Goal: Task Accomplishment & Management: Manage account settings

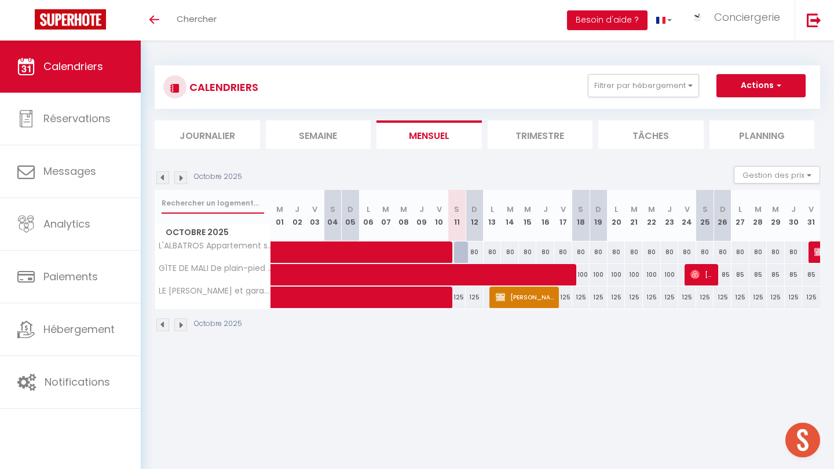
click at [212, 205] on input "text" at bounding box center [213, 203] width 103 height 21
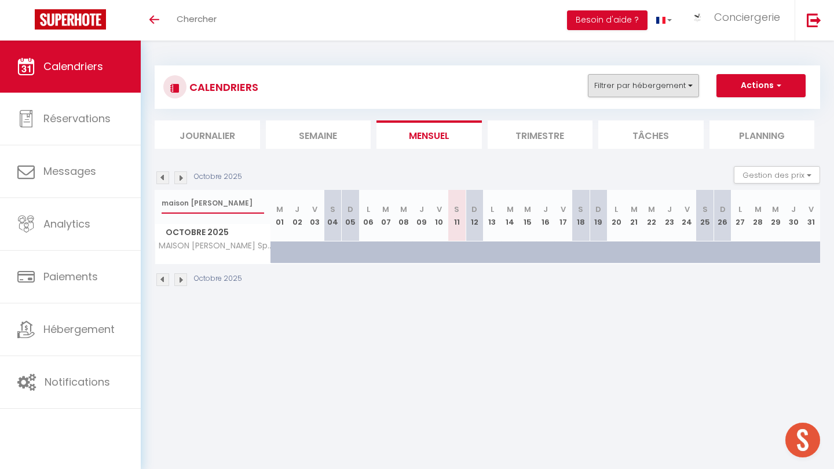
type input "maison [PERSON_NAME]"
click at [659, 80] on button "Filtrer par hébergement" at bounding box center [643, 85] width 111 height 23
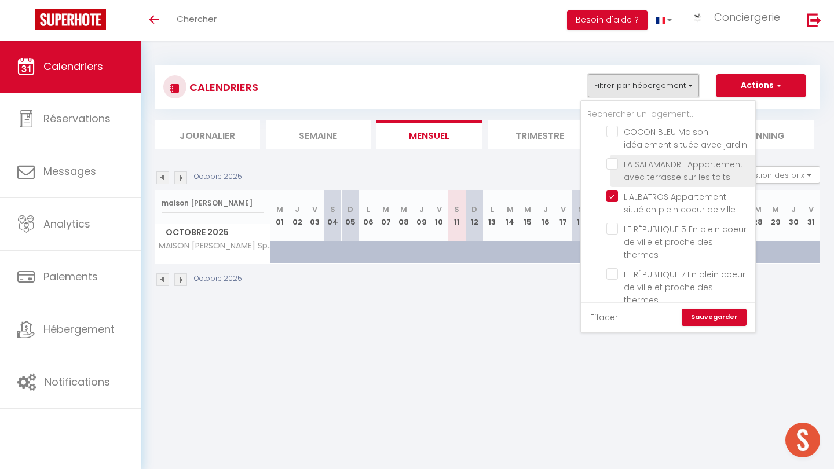
scroll to position [602, 0]
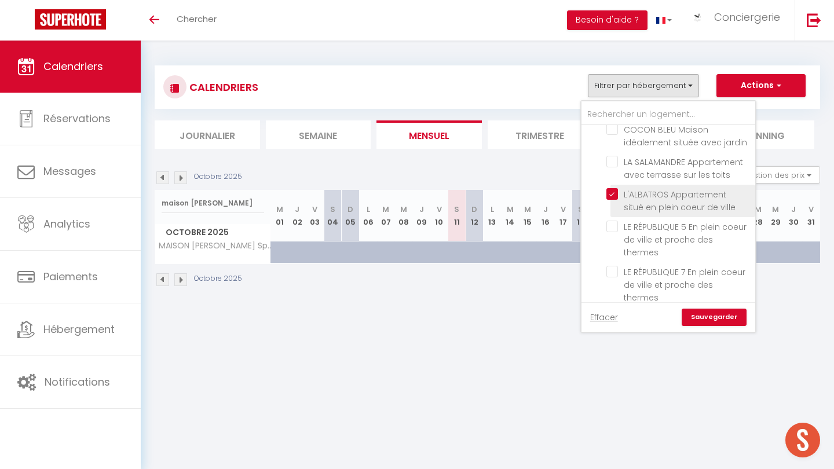
click at [615, 188] on input "L'ALBATROS Appartement situé en plein coeur de ville" at bounding box center [679, 194] width 145 height 12
checkbox input "false"
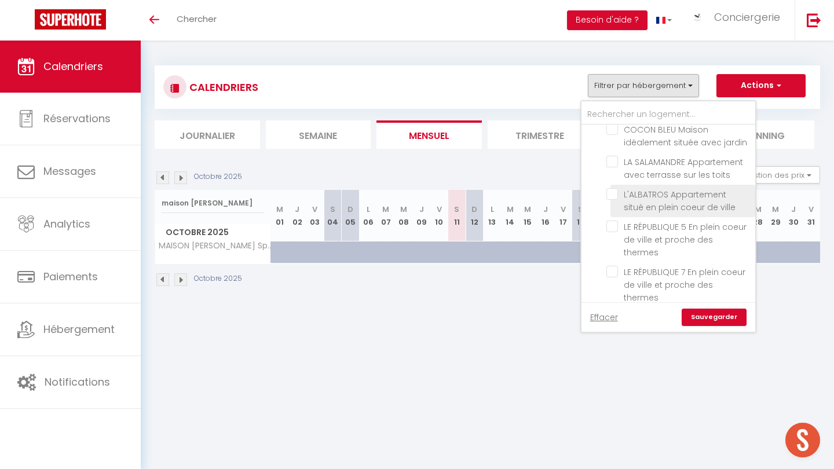
checkbox input "false"
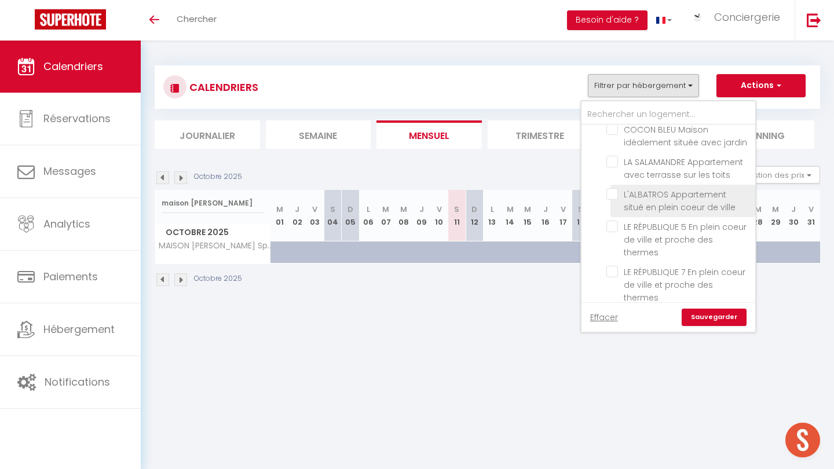
checkbox input "false"
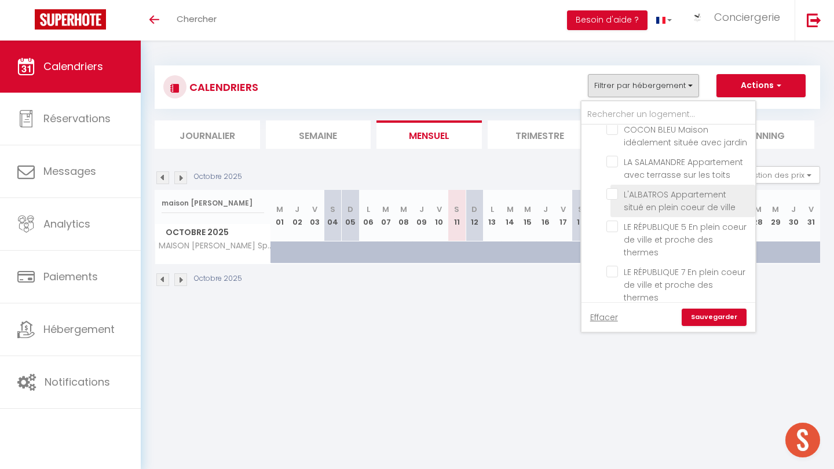
checkbox input "false"
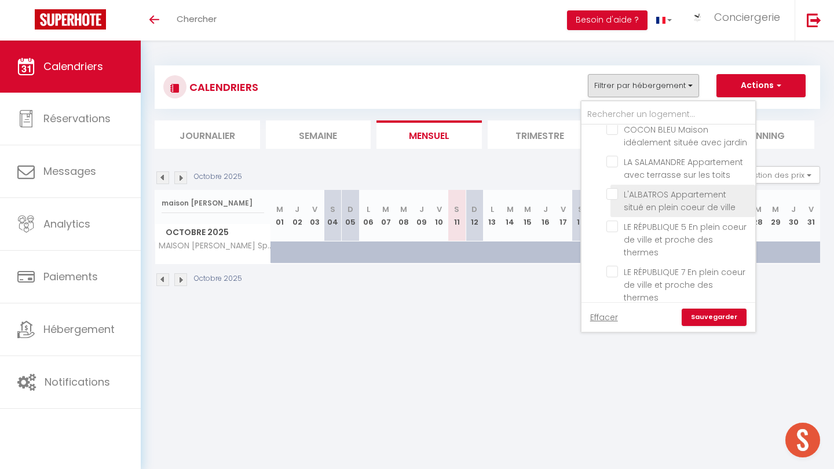
checkbox input "false"
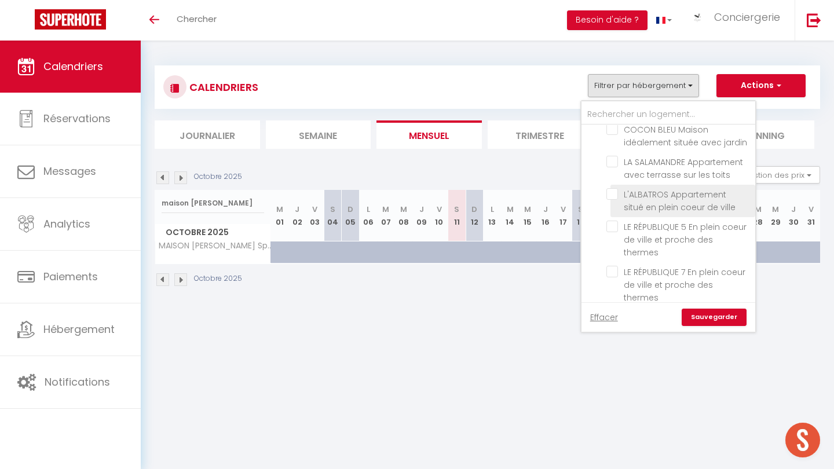
checkbox input "false"
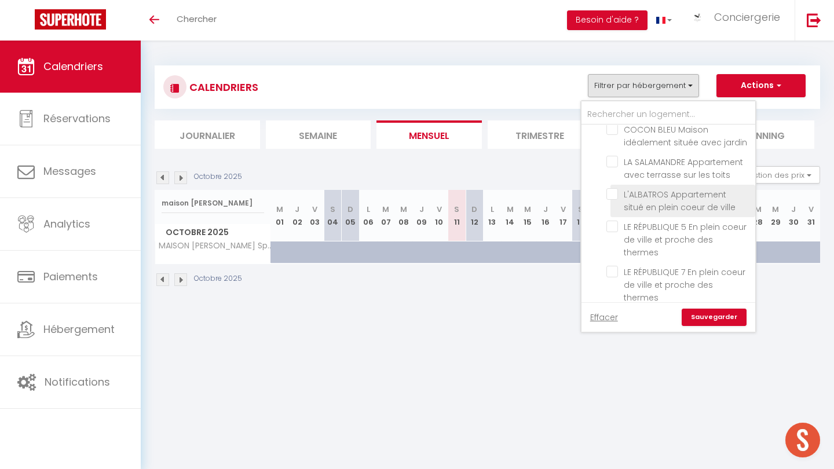
checkbox input "false"
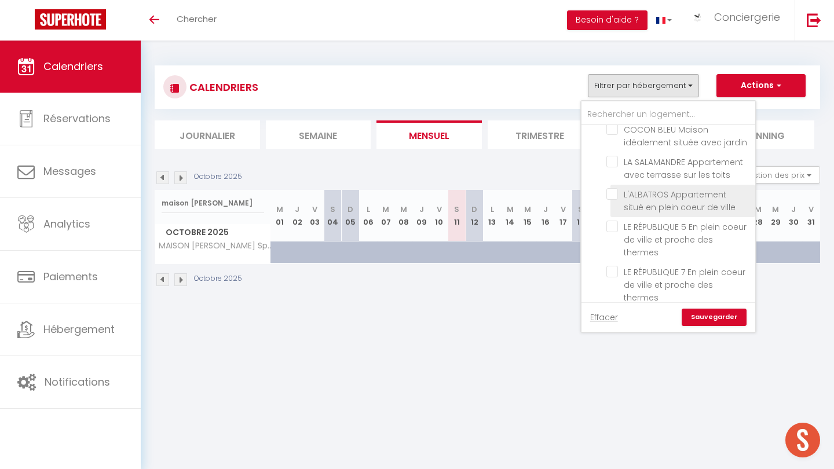
checkbox input "false"
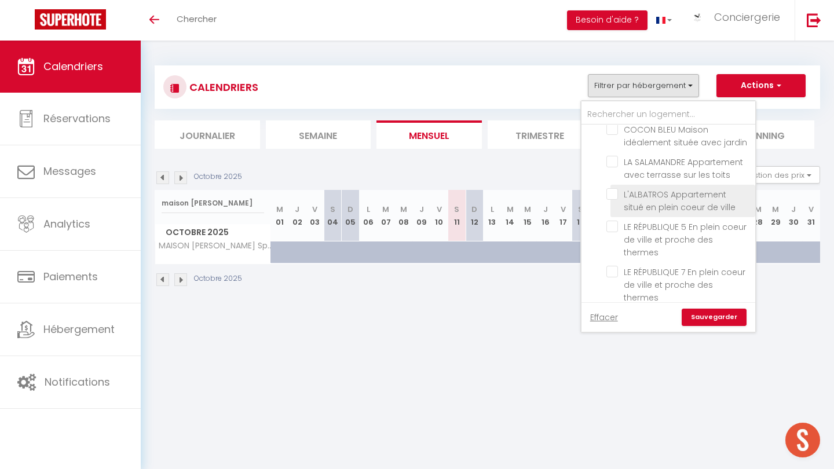
checkbox input "false"
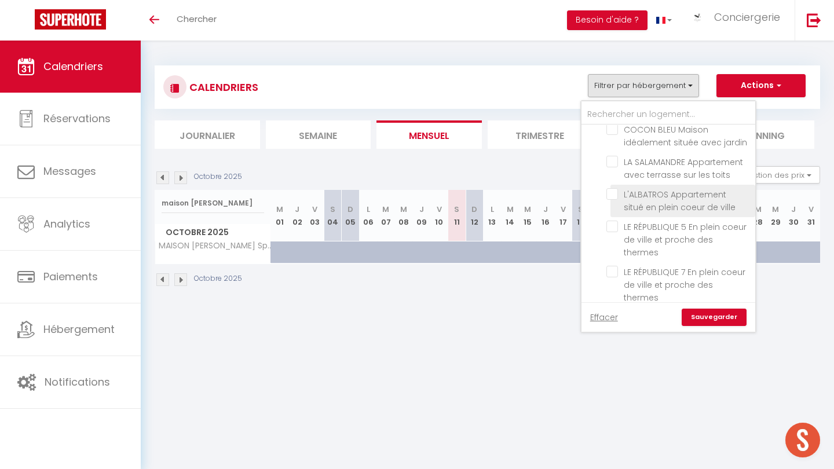
checkbox input "false"
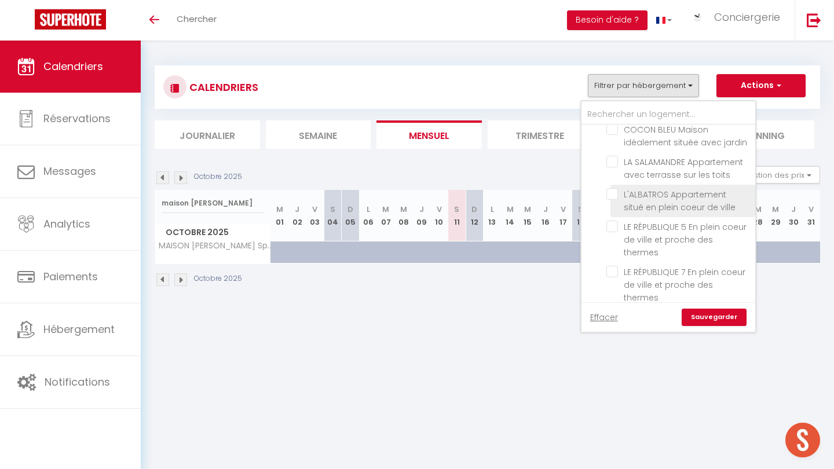
checkbox input "false"
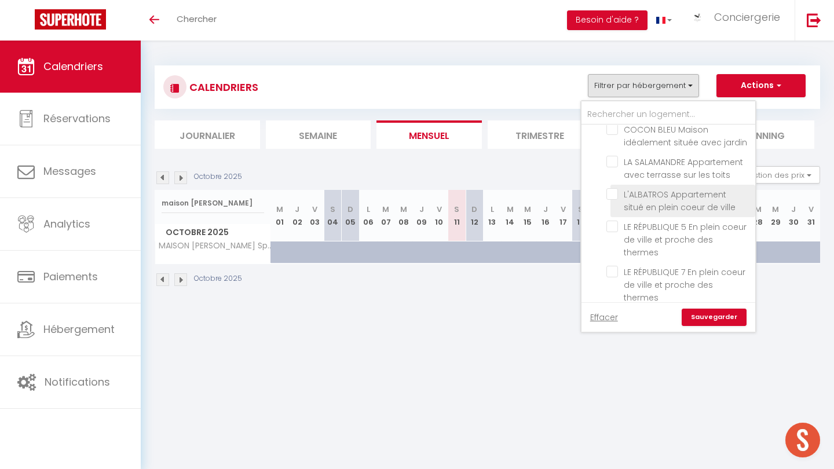
checkbox input "false"
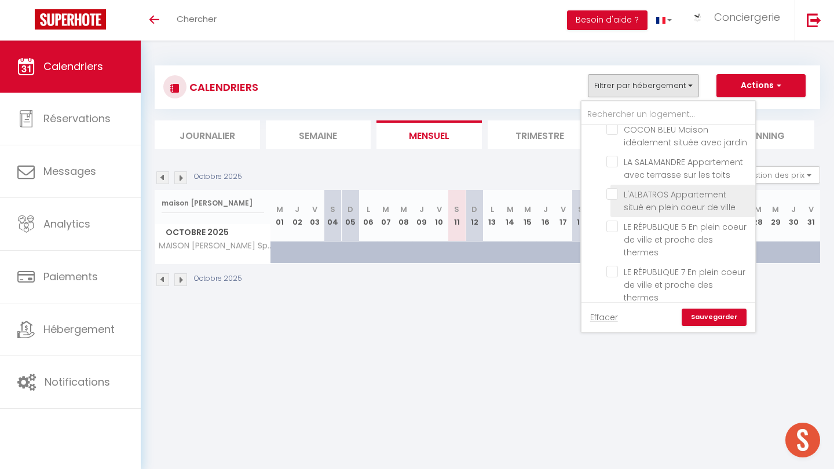
checkbox input "false"
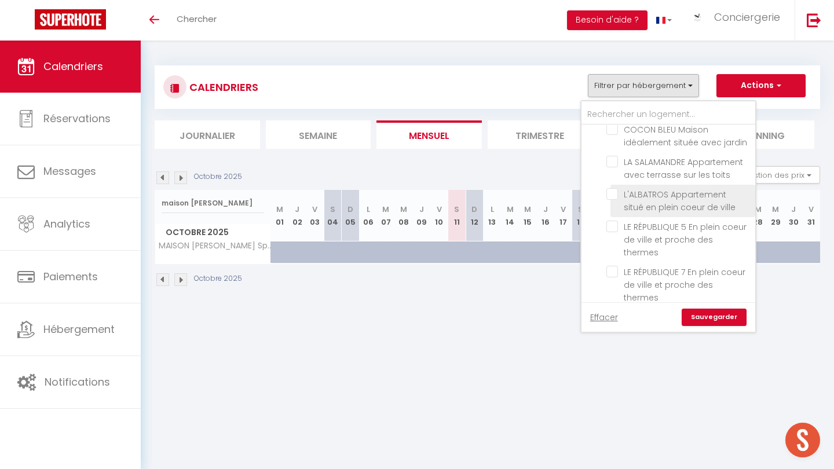
checkbox input "false"
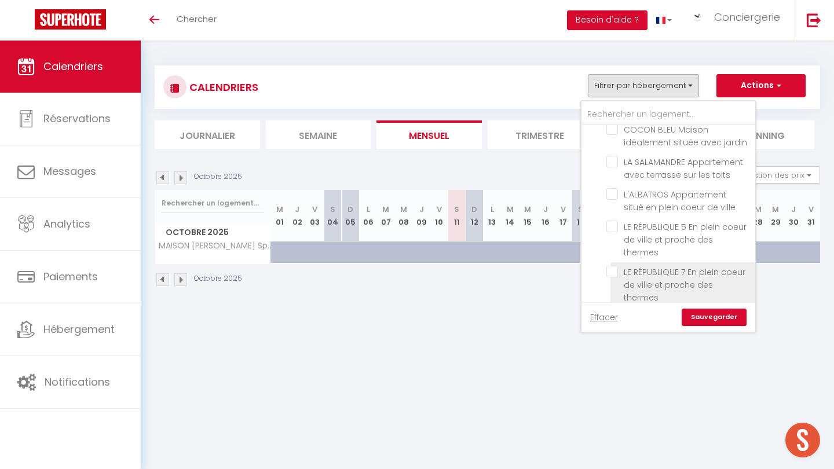
checkbox input "false"
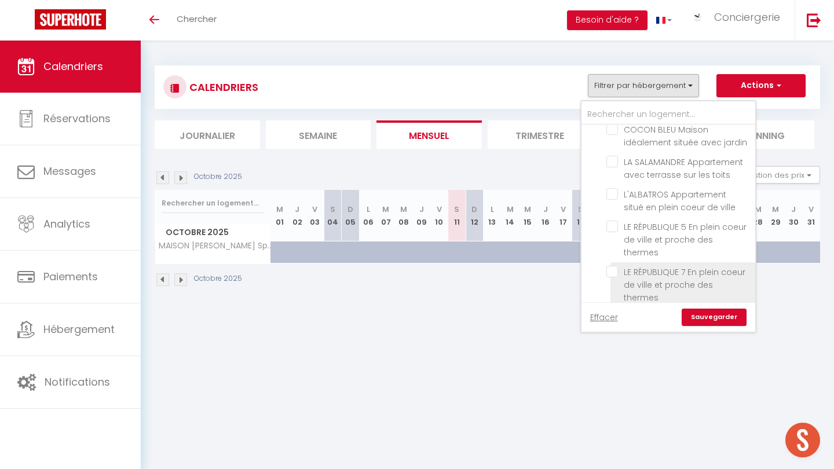
checkbox input "false"
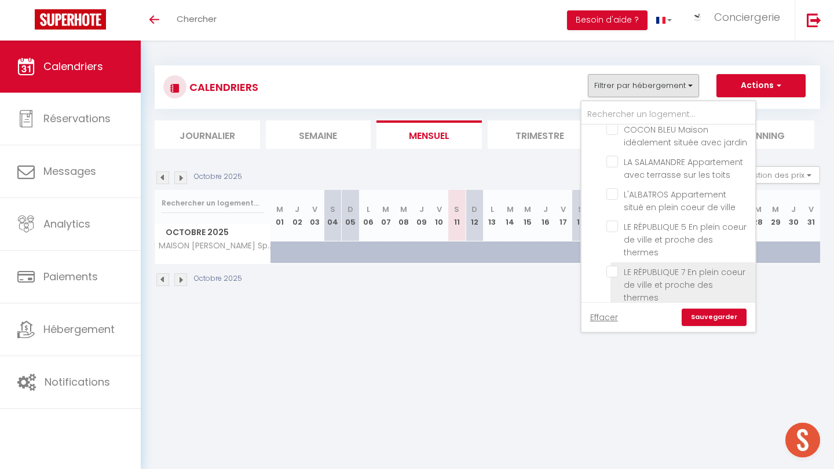
checkbox input "false"
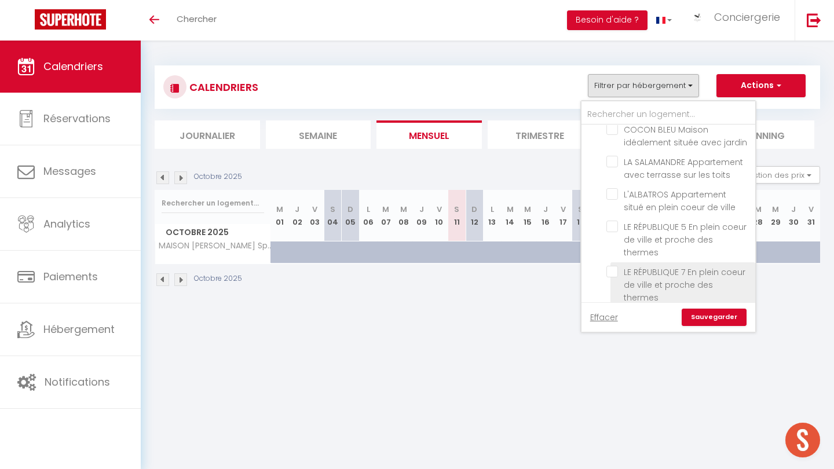
checkbox input "false"
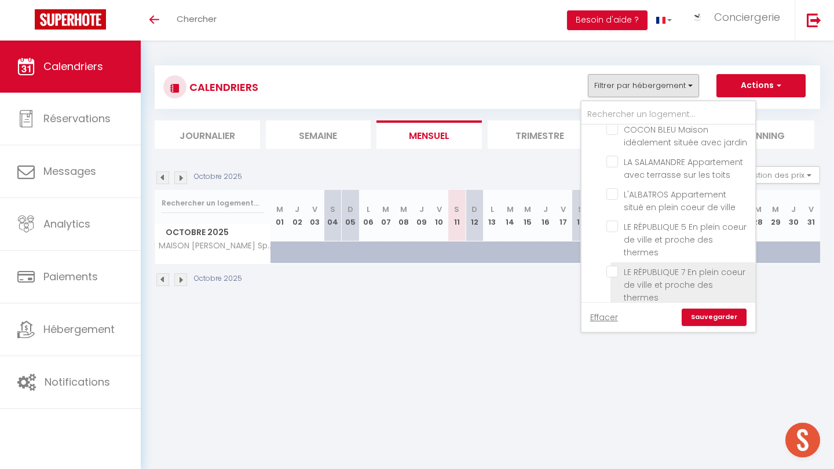
checkbox input "false"
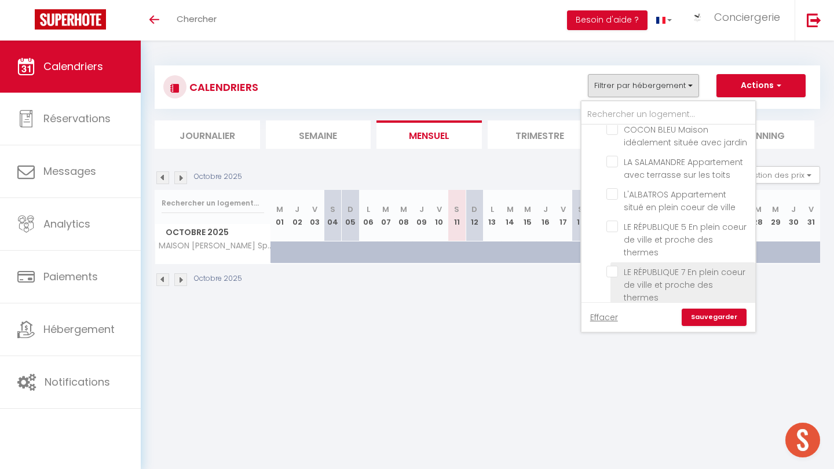
checkbox input "false"
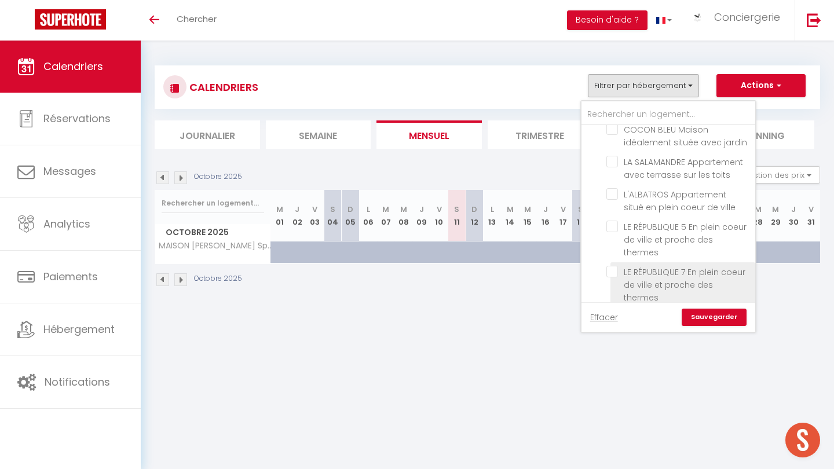
checkbox input "false"
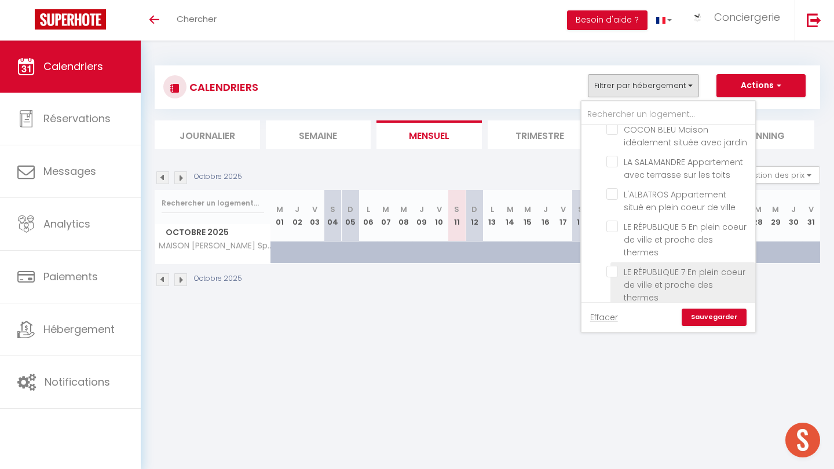
checkbox input "false"
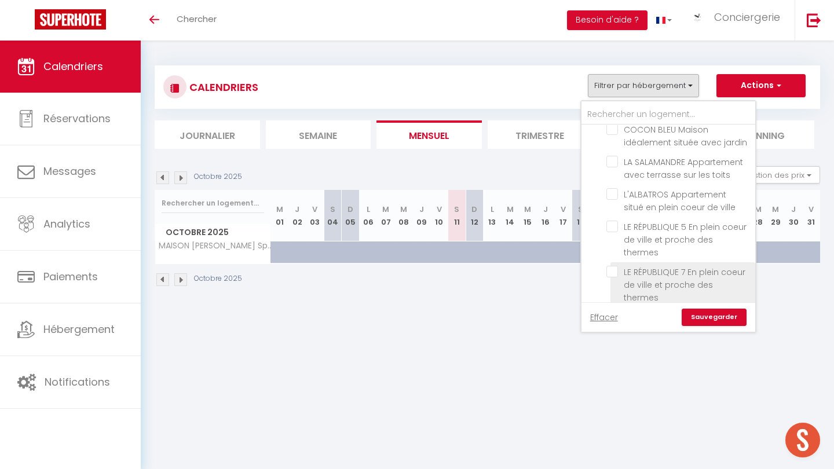
checkbox input "false"
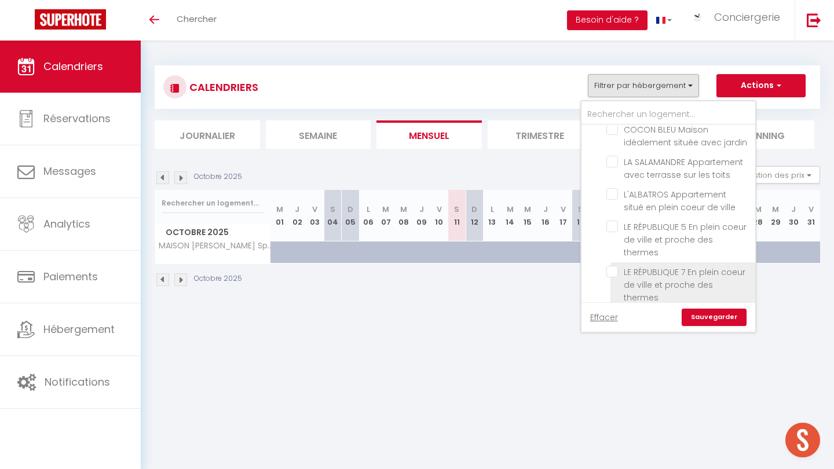
checkbox input "false"
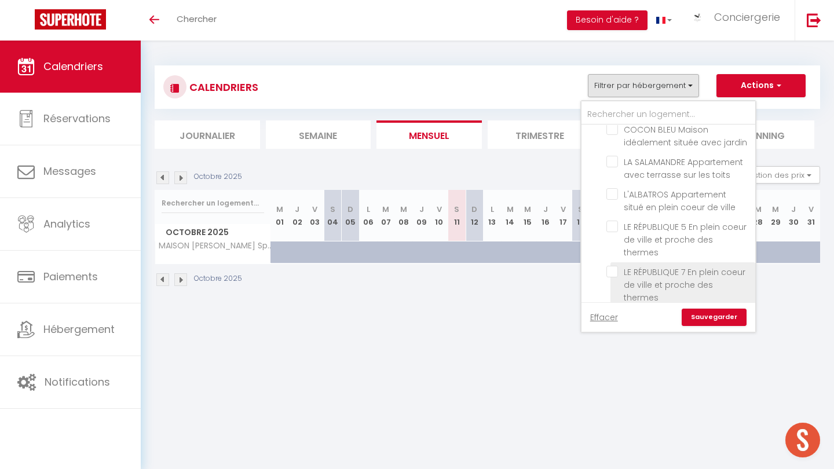
checkbox input "false"
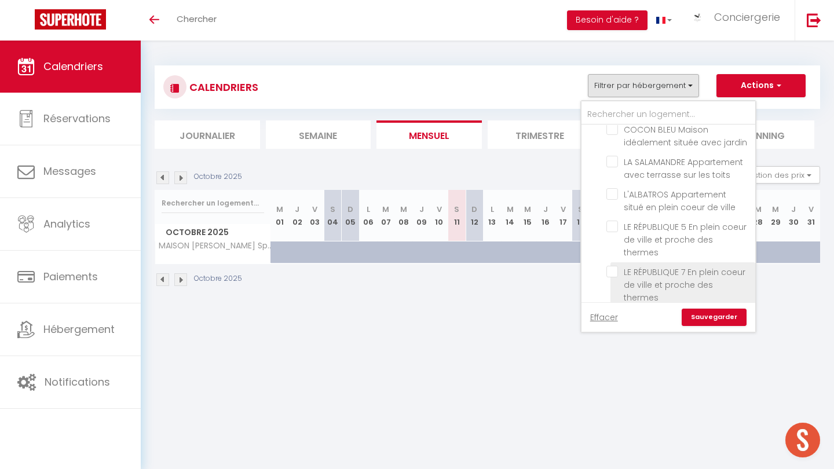
checkbox input "false"
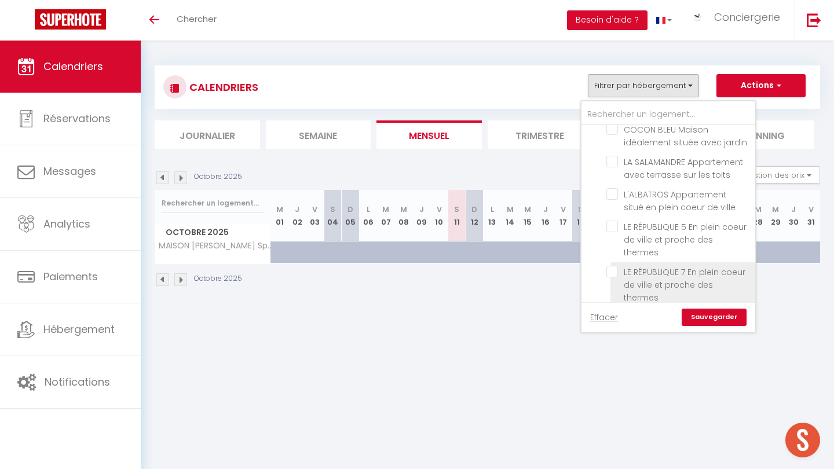
checkbox input "false"
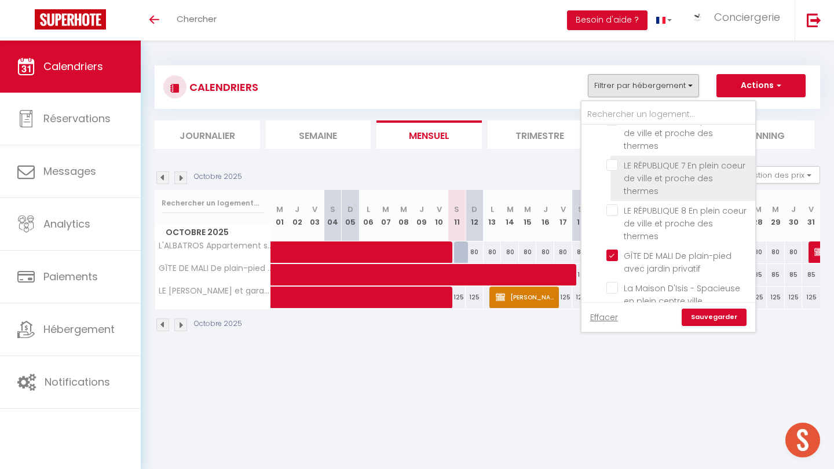
scroll to position [714, 0]
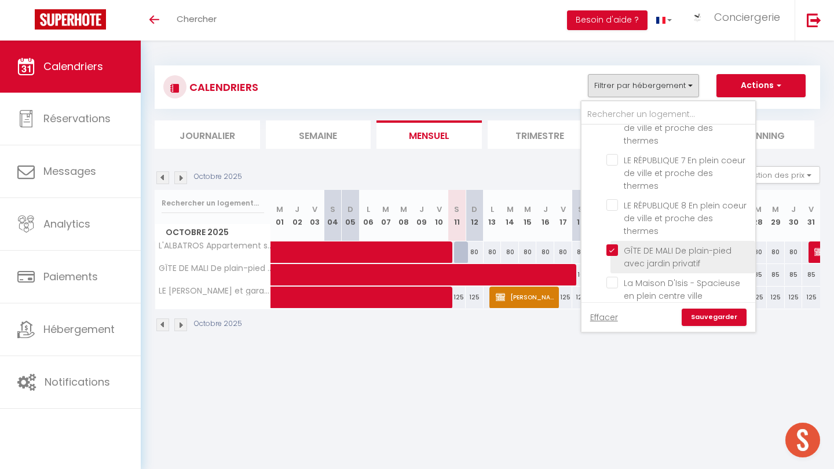
click at [617, 245] on input "GÎTE DE MALI De plain-pied avec jardin privatif" at bounding box center [679, 251] width 145 height 12
checkbox input "false"
click at [615, 309] on input "LE [PERSON_NAME] et garage privatif" at bounding box center [679, 315] width 145 height 12
checkbox input "false"
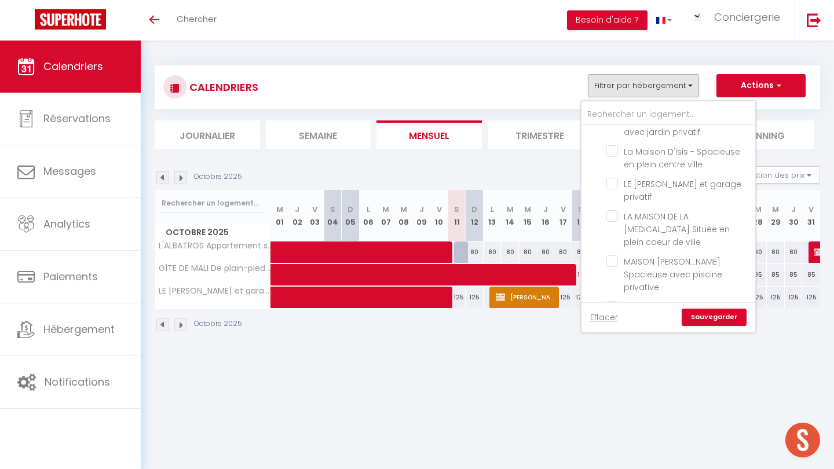
scroll to position [847, 0]
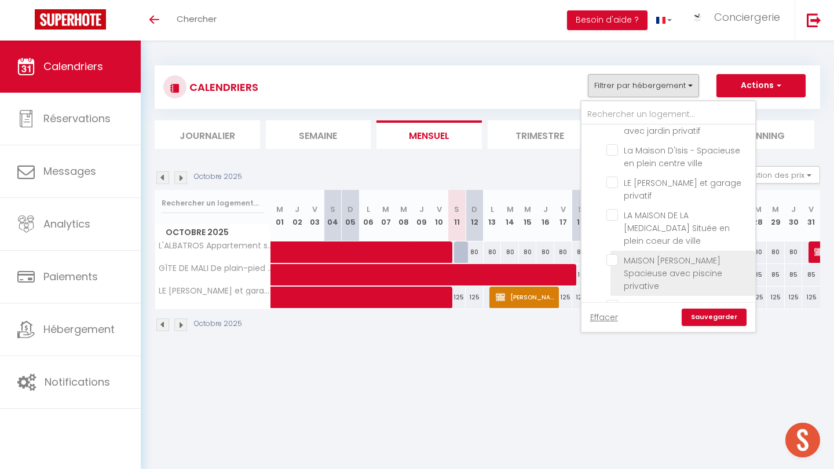
click at [614, 254] on input "MAISON [PERSON_NAME] Spacieuse avec piscine privative" at bounding box center [679, 260] width 145 height 12
checkbox input "true"
checkbox input "false"
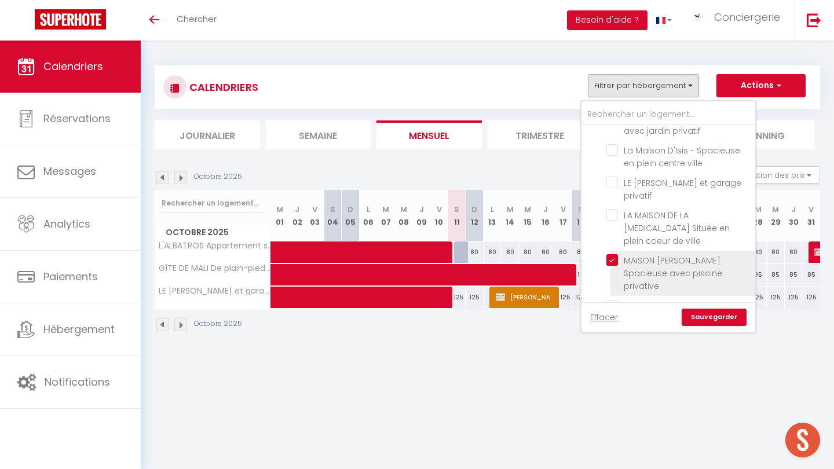
checkbox input "false"
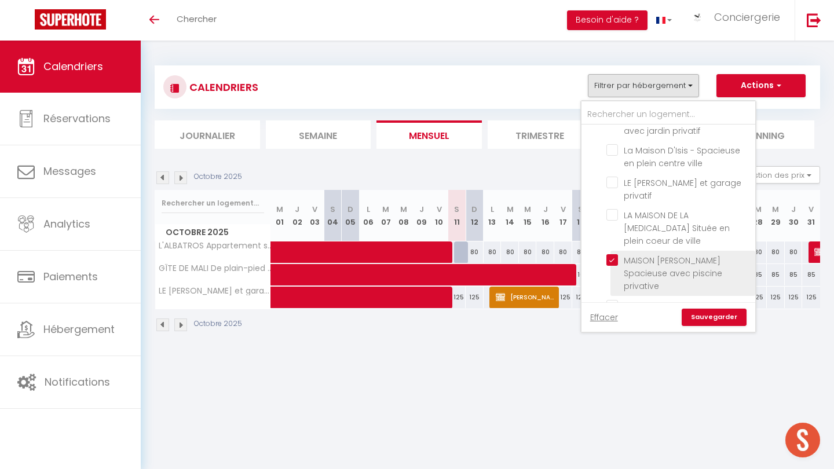
checkbox input "false"
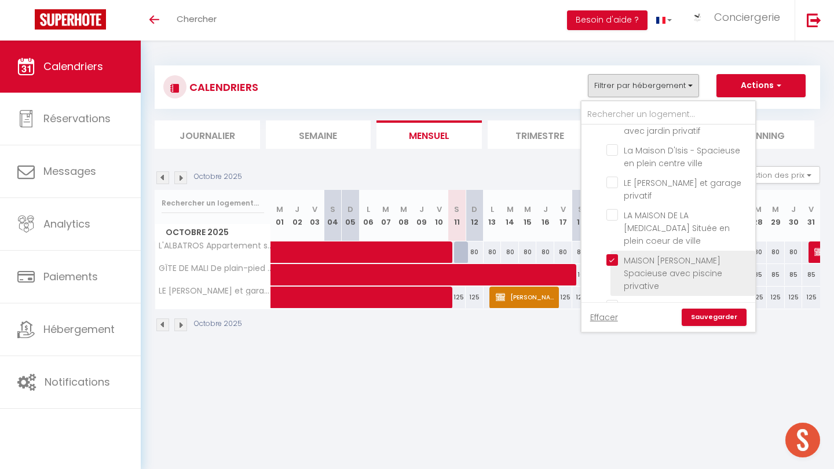
checkbox input "false"
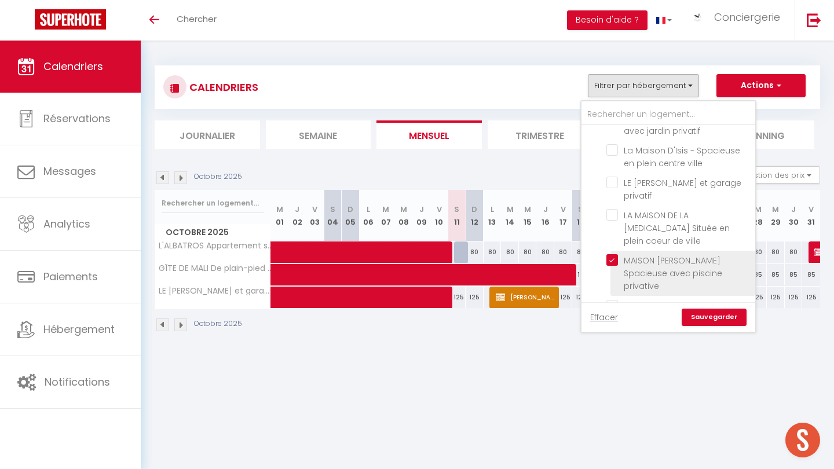
checkbox input "false"
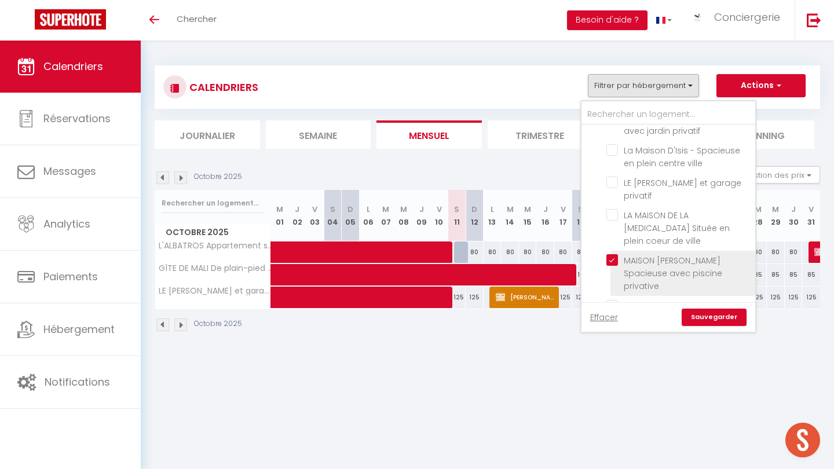
checkbox input "false"
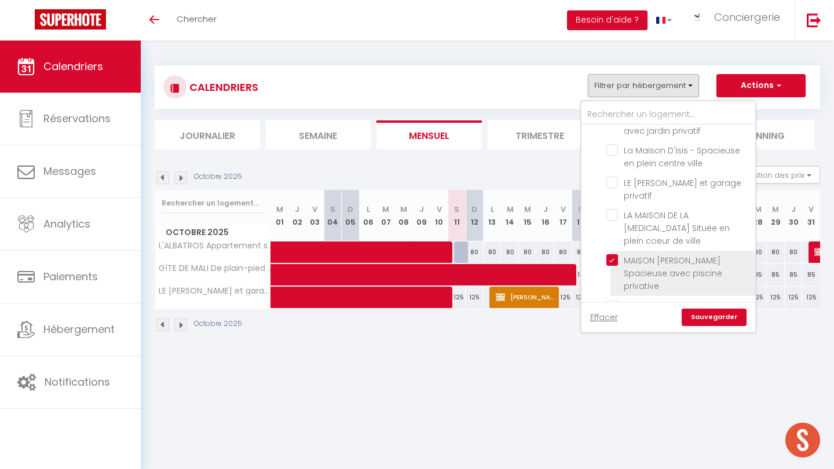
checkbox input "false"
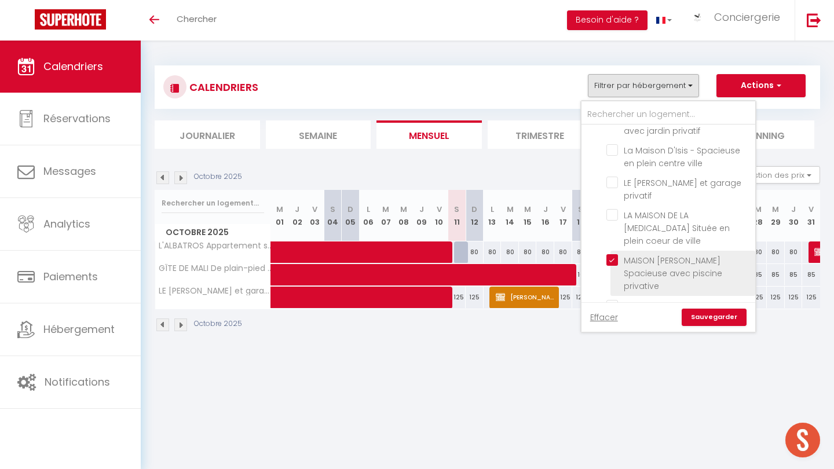
checkbox input "false"
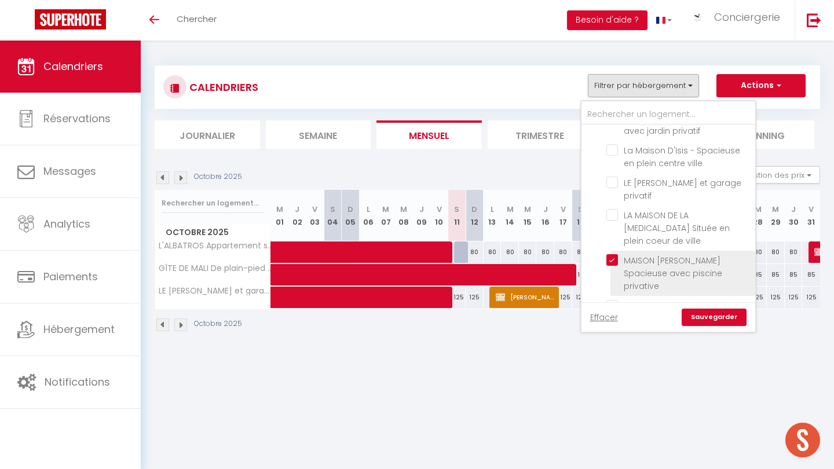
checkbox input "false"
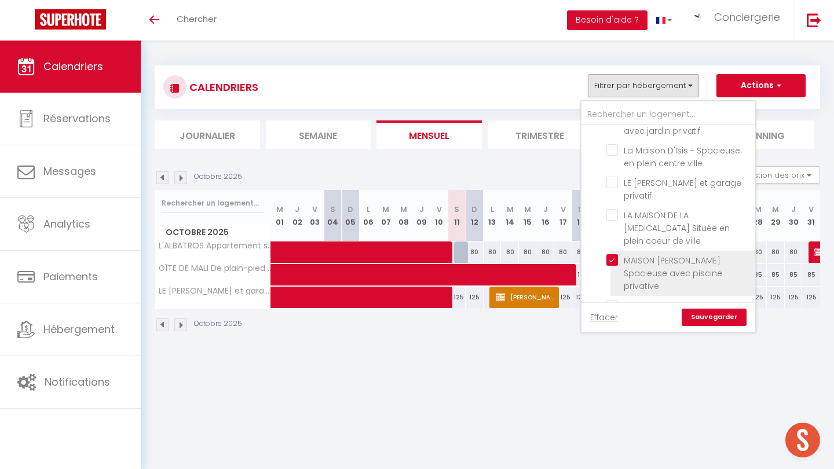
checkbox input "false"
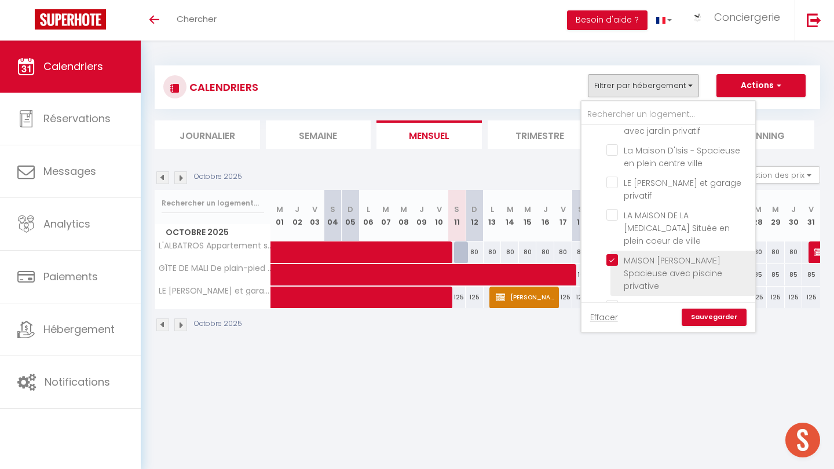
checkbox input "false"
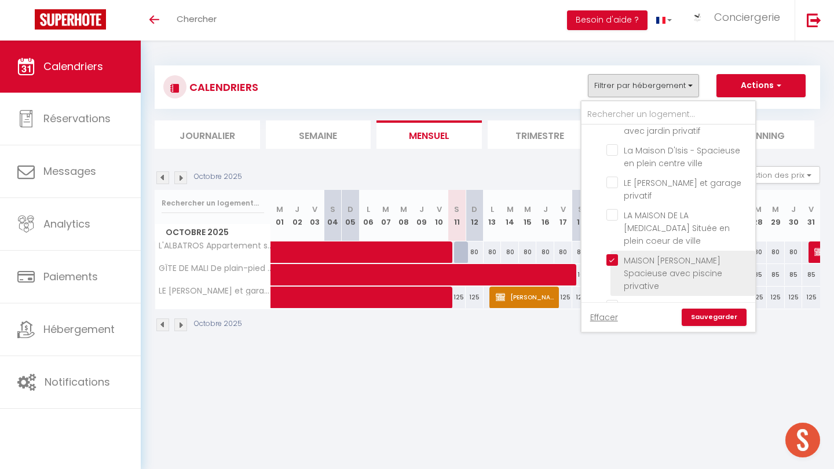
checkbox input "false"
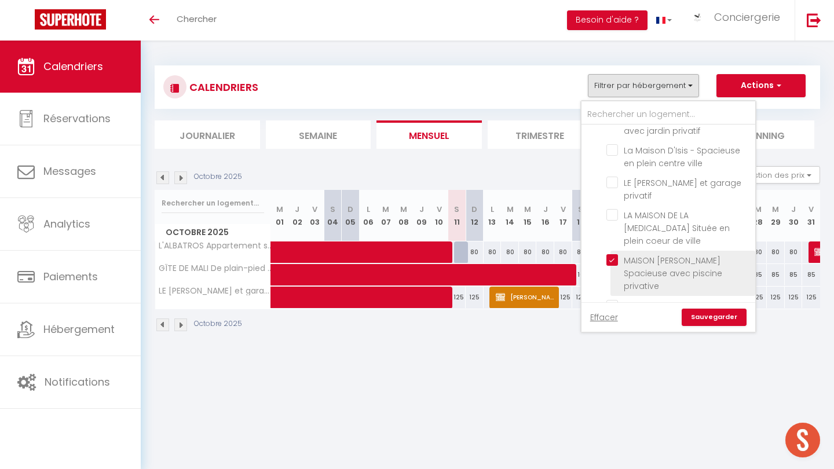
checkbox input "false"
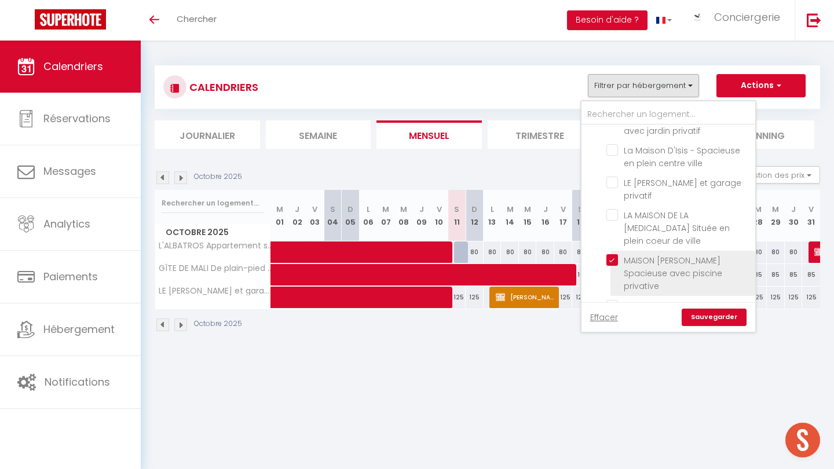
checkbox input "false"
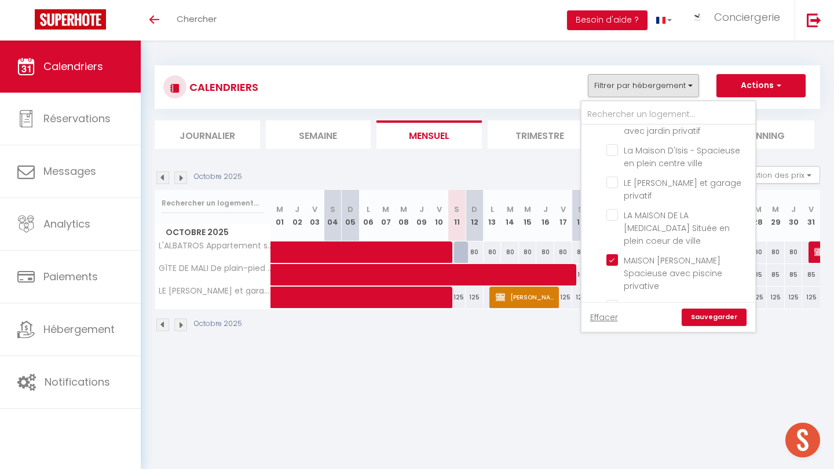
click at [718, 320] on link "Sauvegarder" at bounding box center [714, 317] width 65 height 17
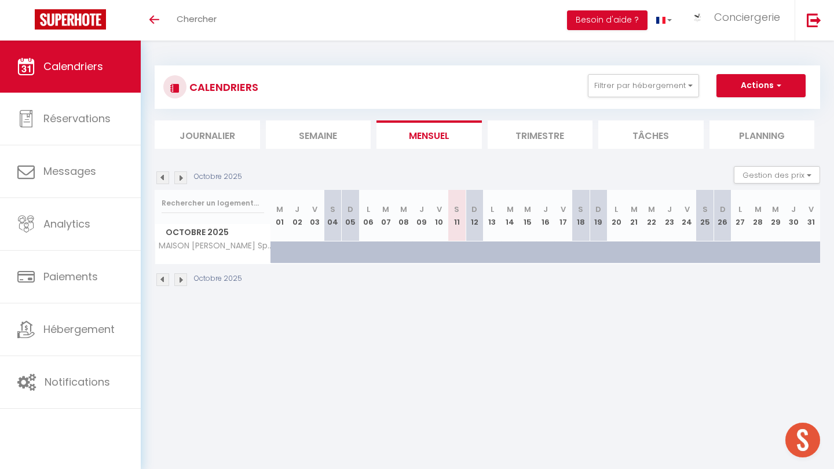
click at [167, 185] on div "Octobre 2025 Gestion des prix Nb Nuits minimum Règles Disponibilité" at bounding box center [488, 178] width 666 height 24
click at [165, 179] on img at bounding box center [162, 178] width 13 height 13
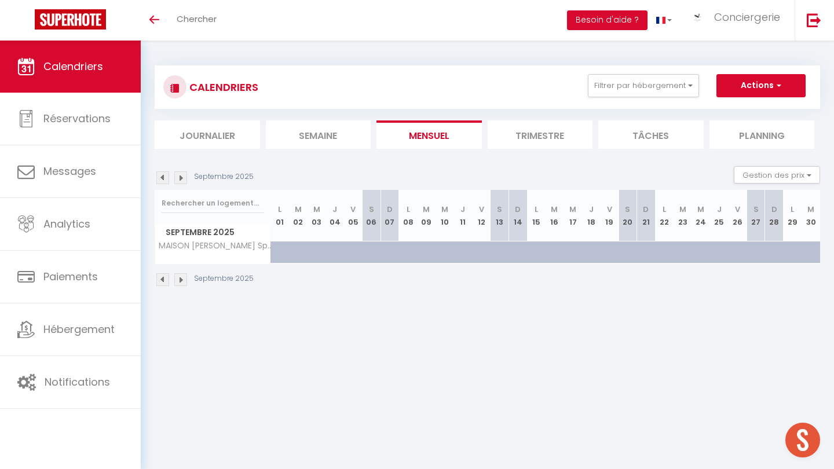
click at [165, 179] on img at bounding box center [162, 178] width 13 height 13
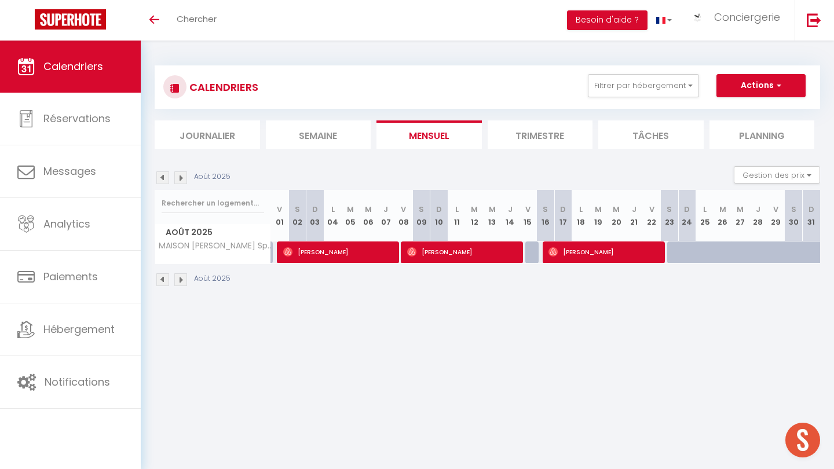
click at [165, 179] on img at bounding box center [162, 178] width 13 height 13
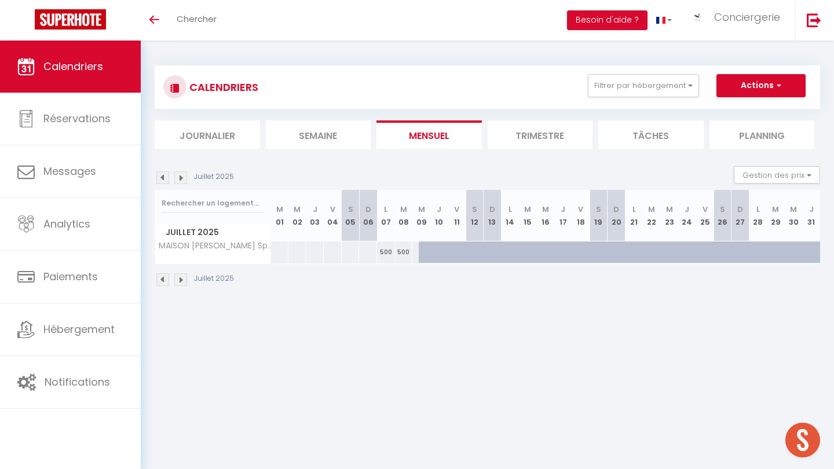
click at [165, 179] on img at bounding box center [162, 178] width 13 height 13
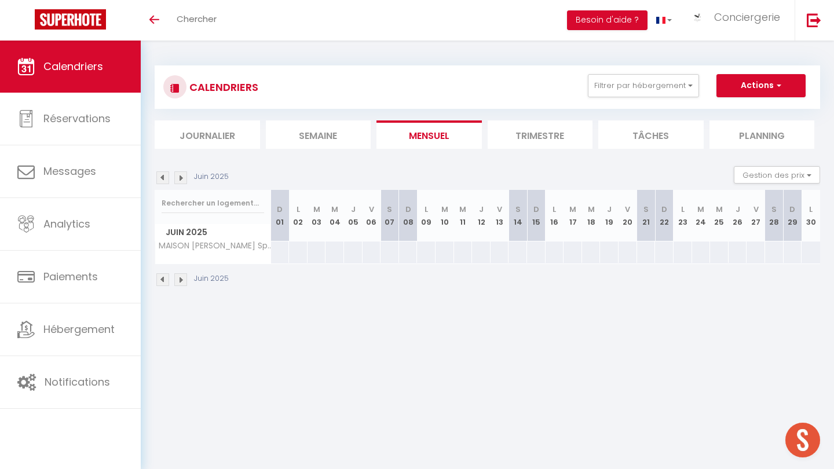
click at [183, 176] on img at bounding box center [180, 178] width 13 height 13
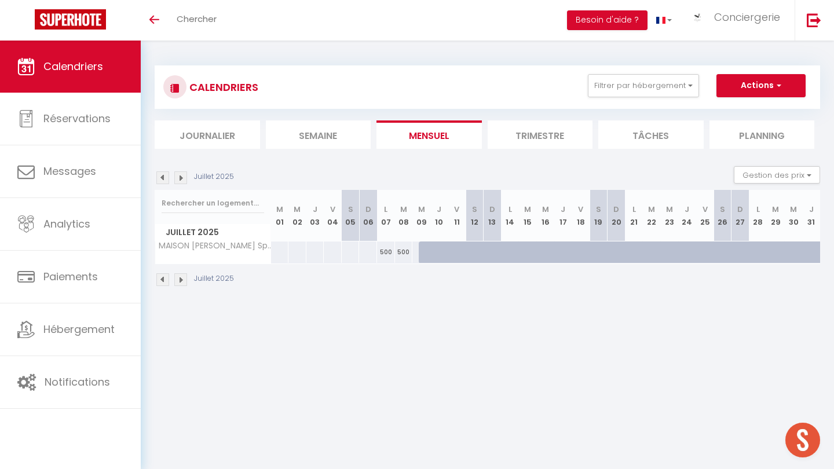
click at [183, 176] on img at bounding box center [180, 178] width 13 height 13
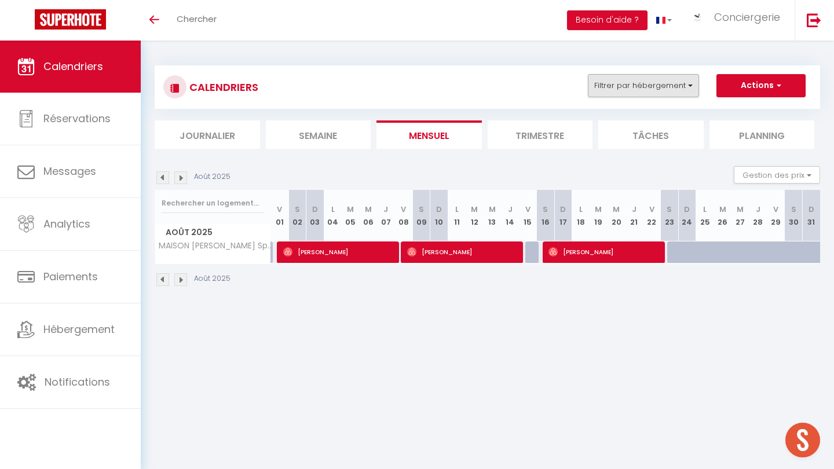
click at [632, 82] on button "Filtrer par hébergement" at bounding box center [643, 85] width 111 height 23
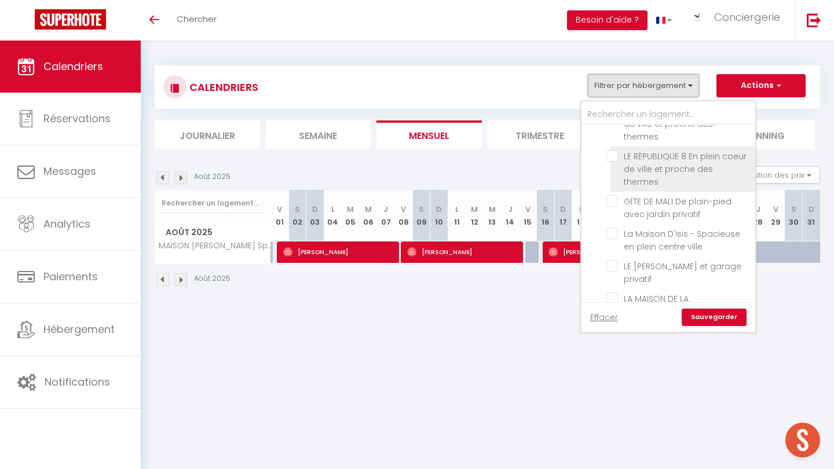
scroll to position [775, 0]
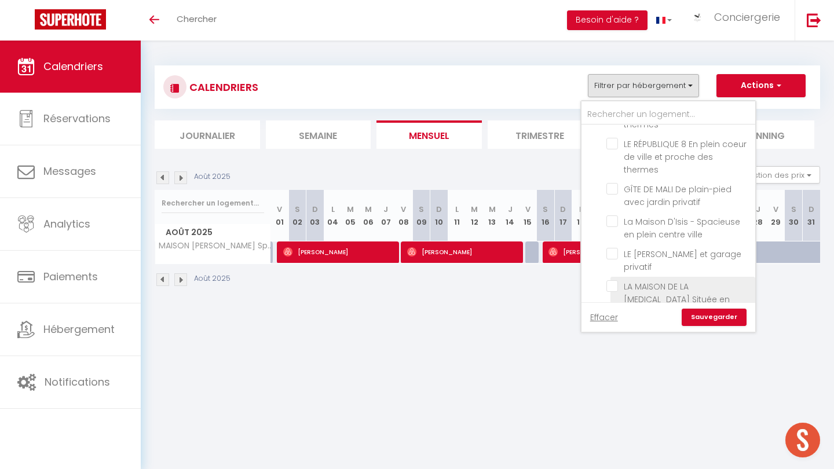
click at [611, 280] on input "LA MAISON DE LA [MEDICAL_DATA] Située en plein coeur de ville" at bounding box center [679, 286] width 145 height 12
click at [611, 326] on input "MAISON [PERSON_NAME] Spacieuse avec piscine privative" at bounding box center [679, 332] width 145 height 12
click at [718, 319] on link "Sauvegarder" at bounding box center [714, 317] width 65 height 17
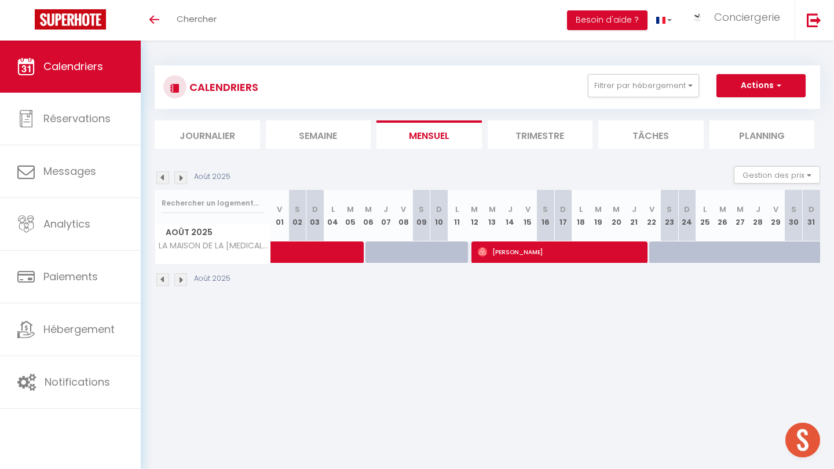
click at [159, 172] on img at bounding box center [162, 178] width 13 height 13
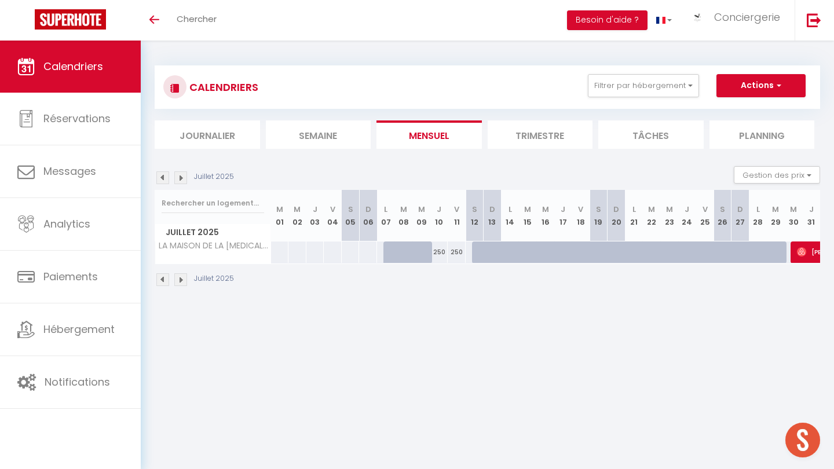
click at [165, 179] on img at bounding box center [162, 178] width 13 height 13
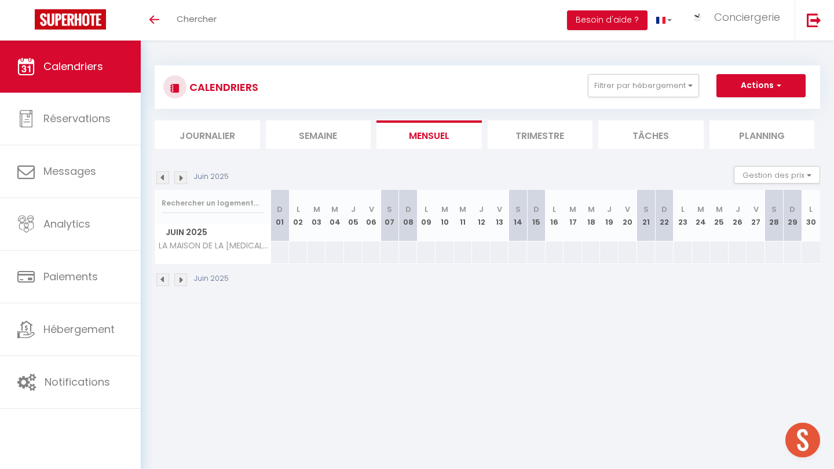
click at [182, 176] on img at bounding box center [180, 178] width 13 height 13
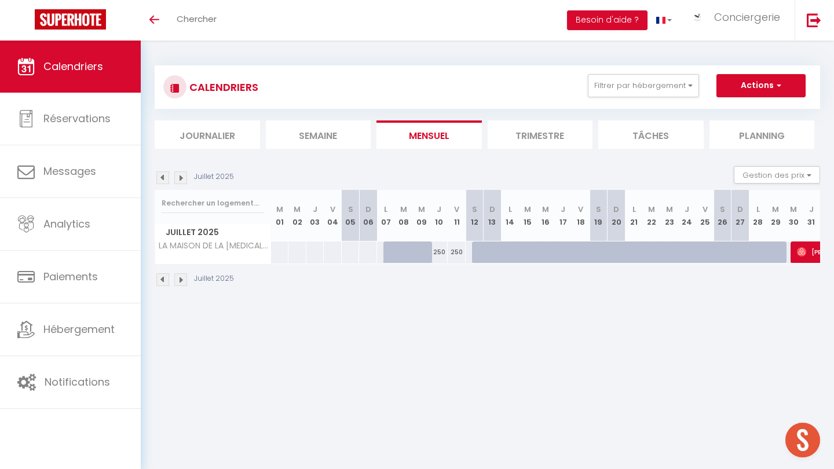
click at [182, 176] on img at bounding box center [180, 178] width 13 height 13
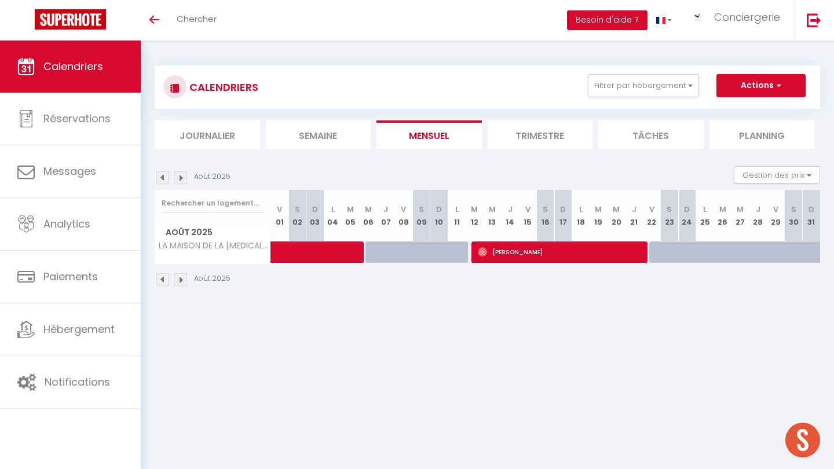
click at [182, 176] on img at bounding box center [180, 178] width 13 height 13
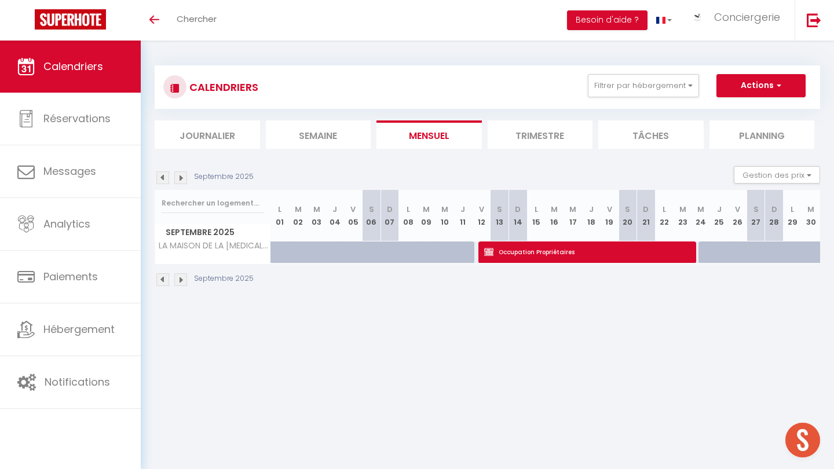
click at [182, 176] on img at bounding box center [180, 178] width 13 height 13
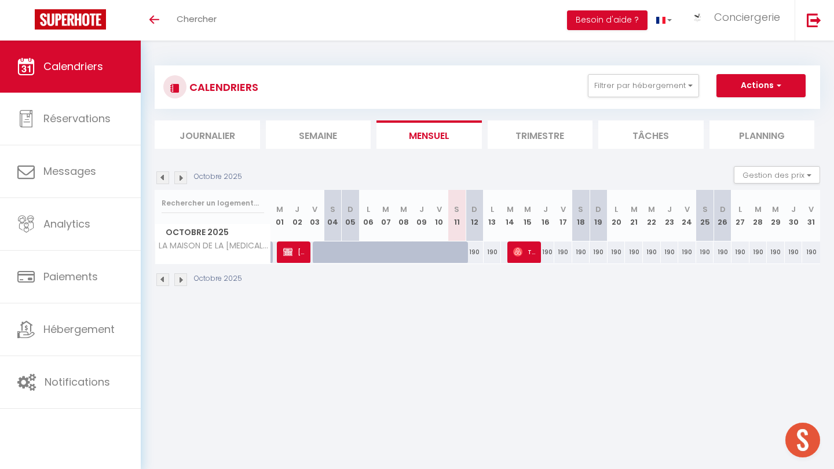
click at [290, 255] on img at bounding box center [287, 251] width 9 height 9
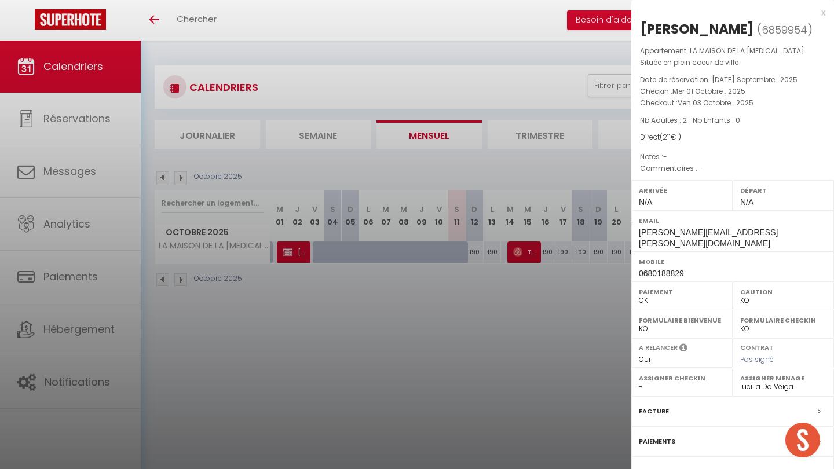
click at [337, 337] on div at bounding box center [417, 234] width 834 height 469
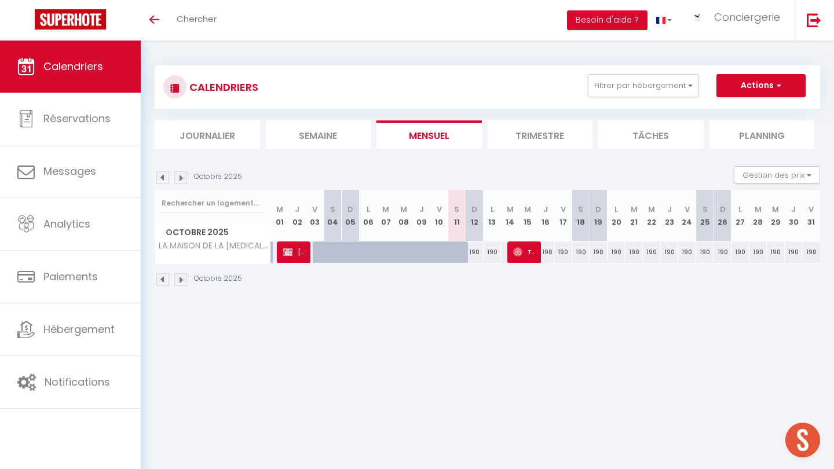
click at [533, 245] on span "Tab To Tap" at bounding box center [525, 252] width 24 height 22
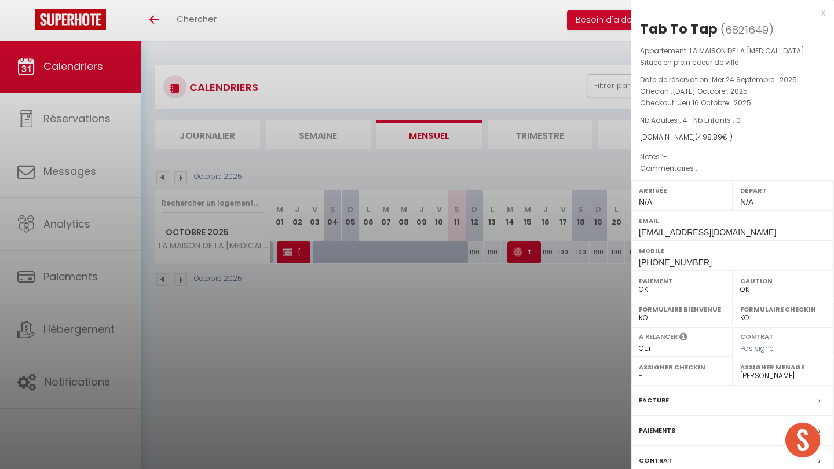
click at [495, 291] on div at bounding box center [417, 234] width 834 height 469
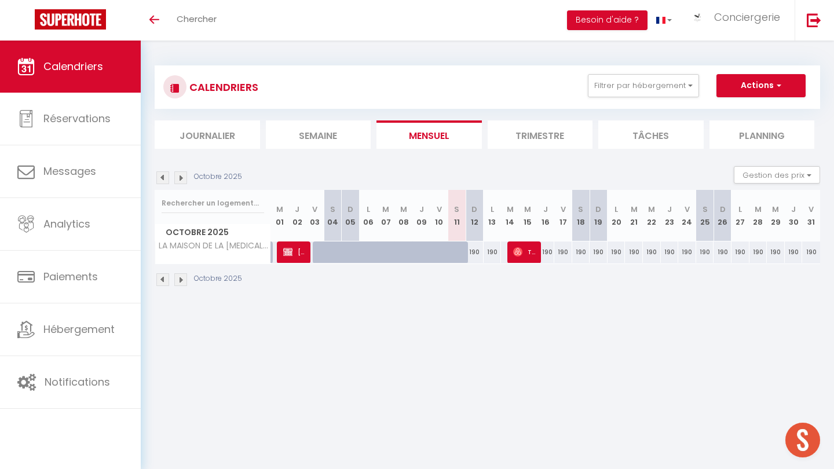
click at [181, 178] on img at bounding box center [180, 178] width 13 height 13
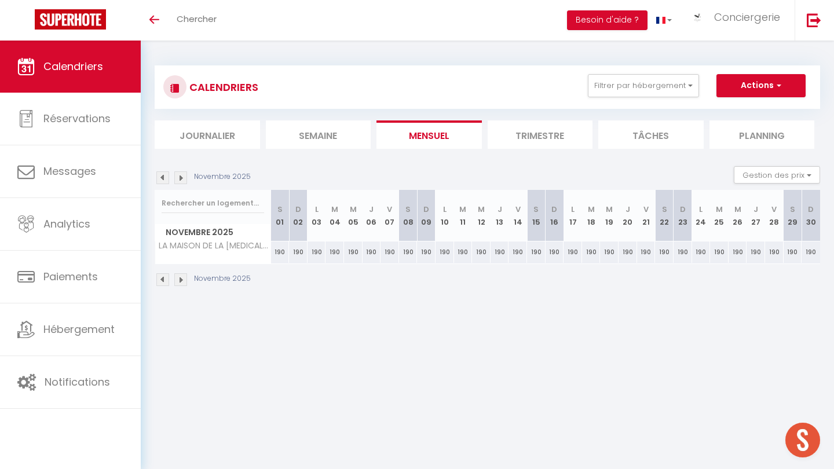
click at [159, 176] on img at bounding box center [162, 178] width 13 height 13
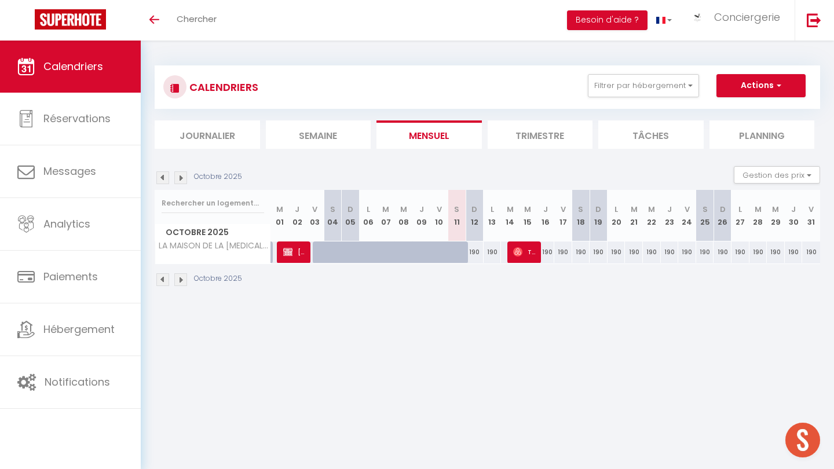
click at [159, 176] on img at bounding box center [162, 178] width 13 height 13
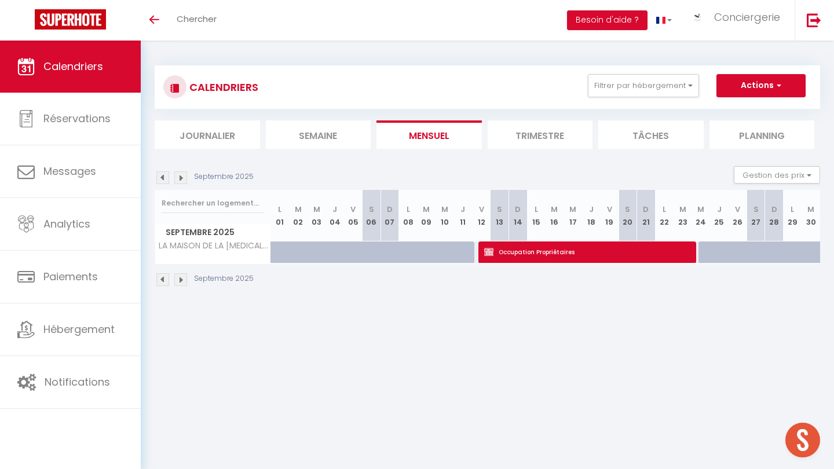
click at [159, 176] on img at bounding box center [162, 178] width 13 height 13
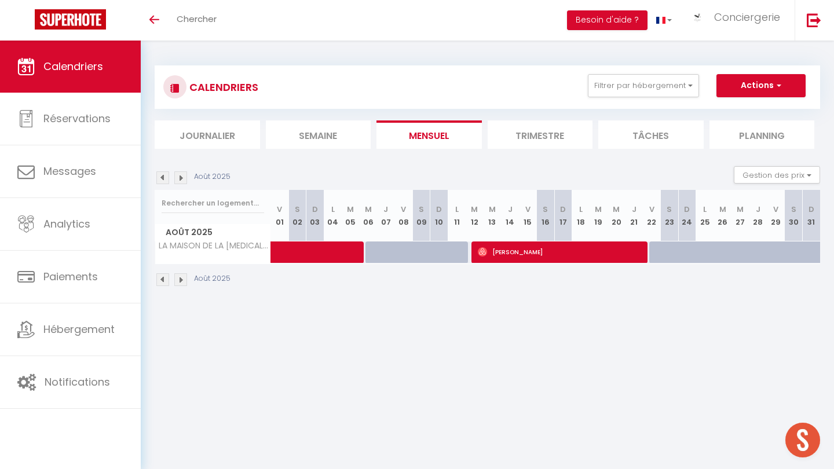
click at [159, 176] on img at bounding box center [162, 178] width 13 height 13
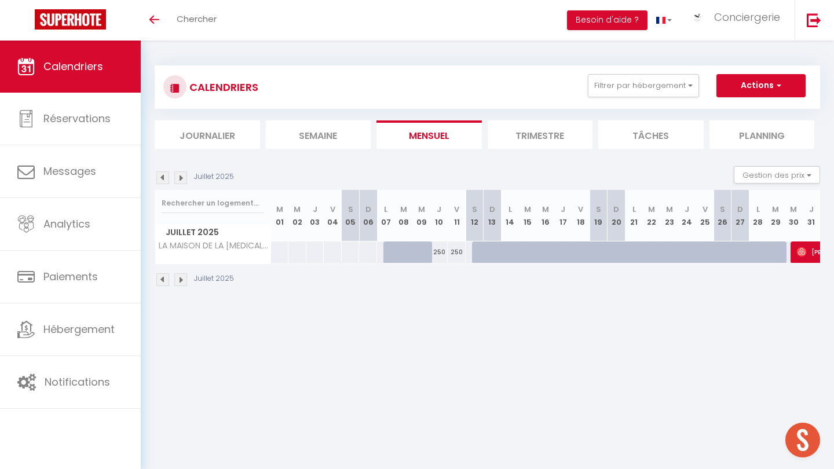
click at [185, 180] on img at bounding box center [180, 178] width 13 height 13
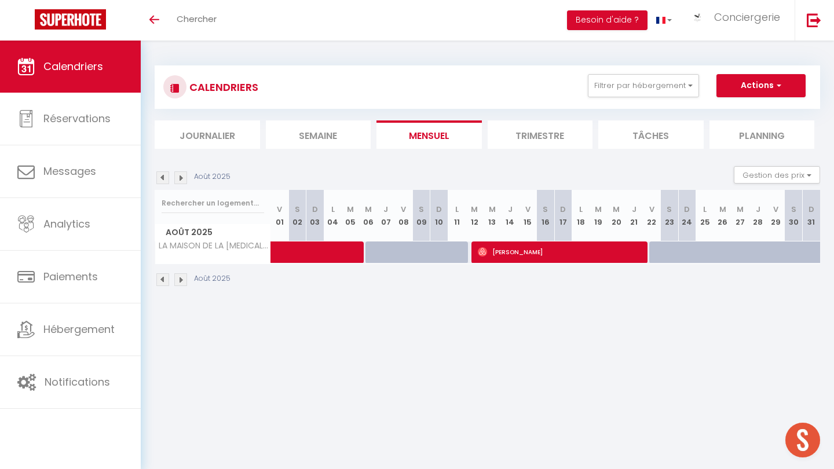
click at [163, 178] on img at bounding box center [162, 178] width 13 height 13
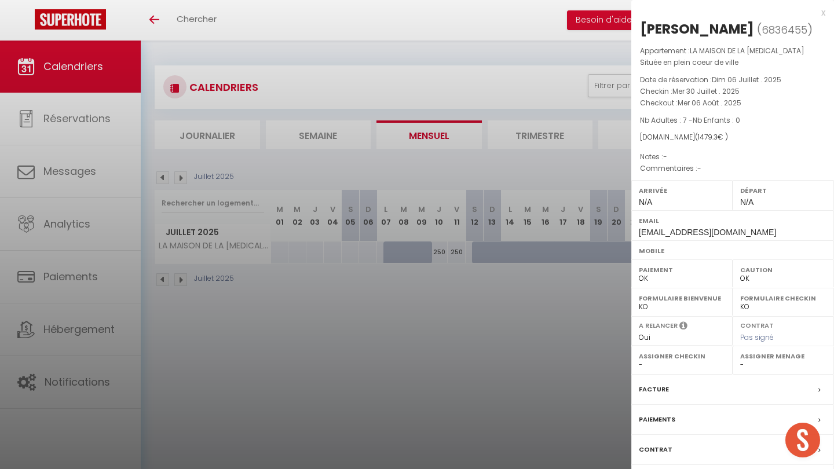
click at [431, 278] on div at bounding box center [417, 234] width 834 height 469
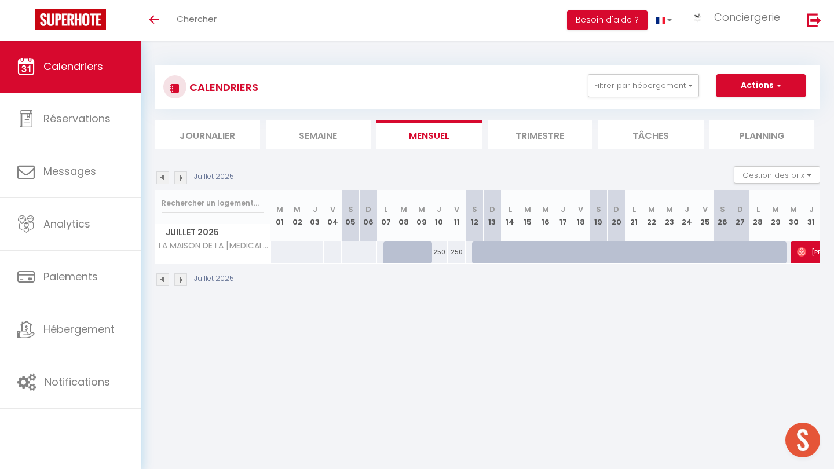
click at [184, 178] on img at bounding box center [180, 178] width 13 height 13
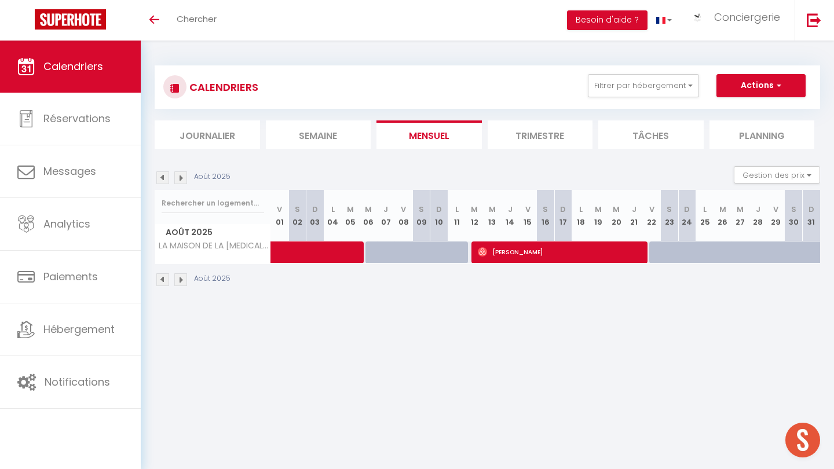
click at [184, 178] on img at bounding box center [180, 178] width 13 height 13
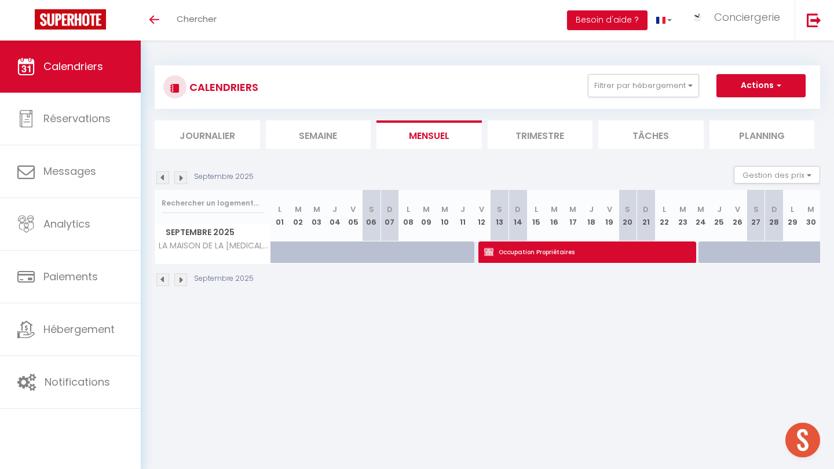
click at [179, 175] on img at bounding box center [180, 178] width 13 height 13
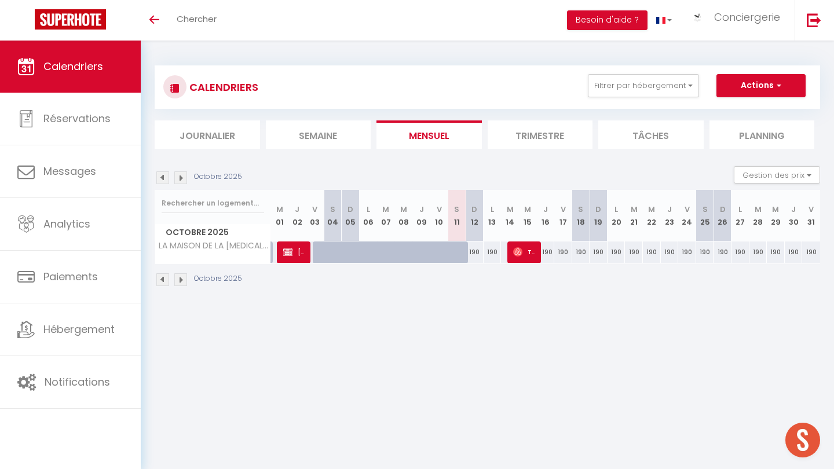
click at [294, 252] on span "[PERSON_NAME]" at bounding box center [295, 252] width 24 height 22
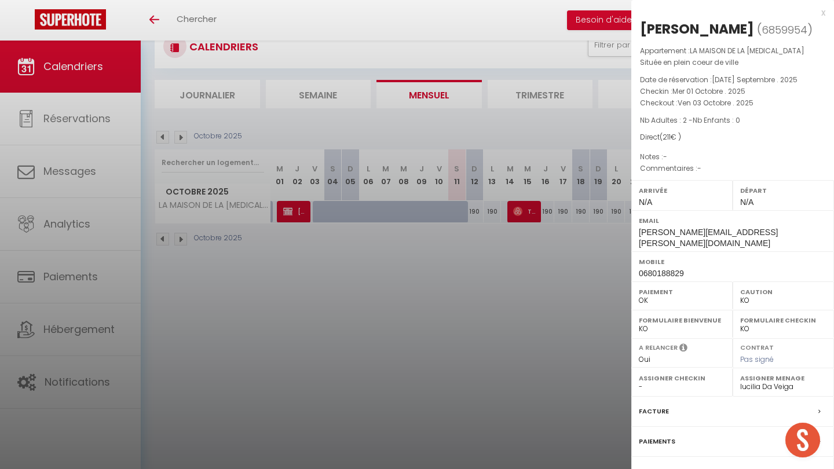
scroll to position [41, 0]
click at [664, 446] on label "Paiements" at bounding box center [657, 442] width 37 height 12
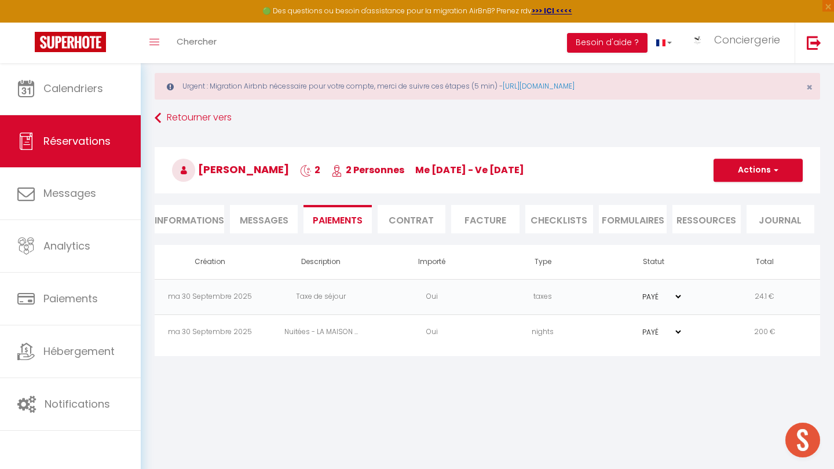
scroll to position [21, 0]
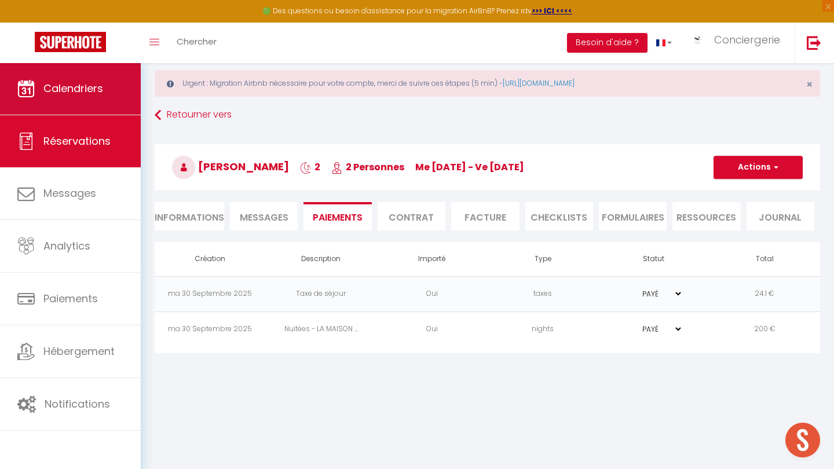
click at [75, 114] on link "Calendriers" at bounding box center [70, 89] width 141 height 52
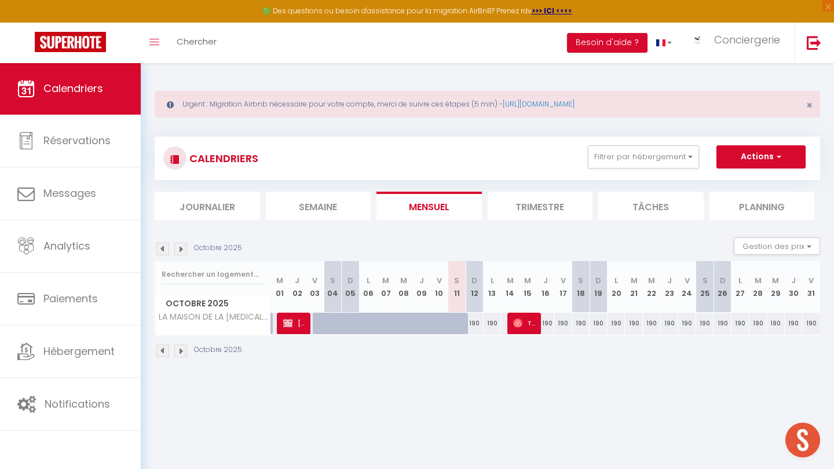
click at [179, 247] on img at bounding box center [180, 249] width 13 height 13
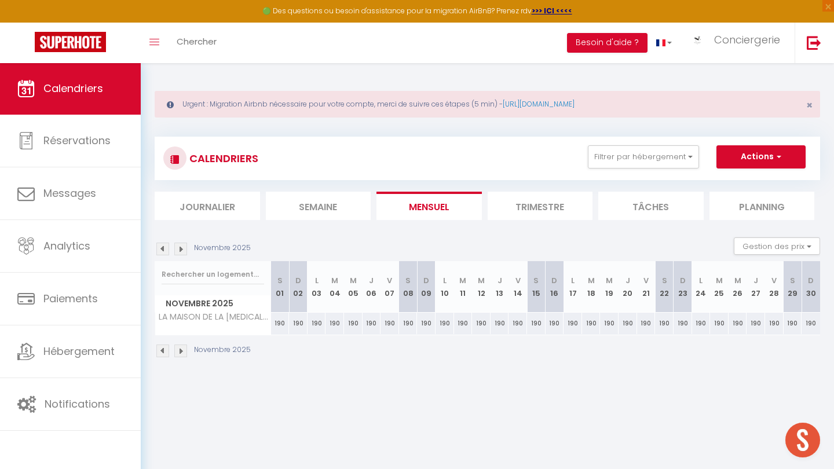
click at [179, 247] on img at bounding box center [180, 249] width 13 height 13
